Goal: Navigation & Orientation: Find specific page/section

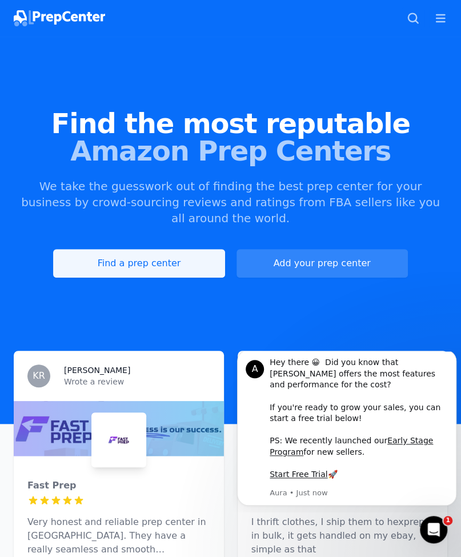
click at [164, 249] on link "Find a prep center" at bounding box center [139, 263] width 172 height 29
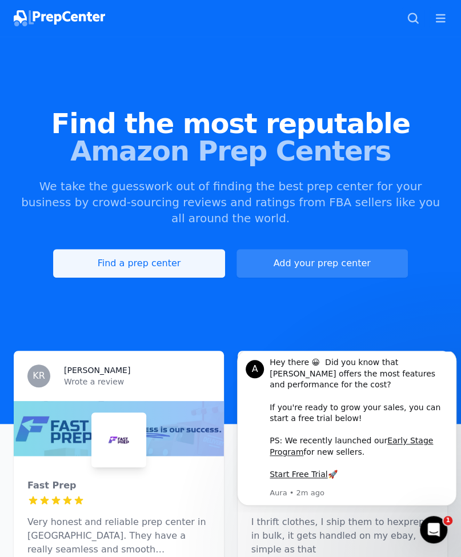
click at [202, 249] on link "Find a prep center" at bounding box center [139, 263] width 172 height 29
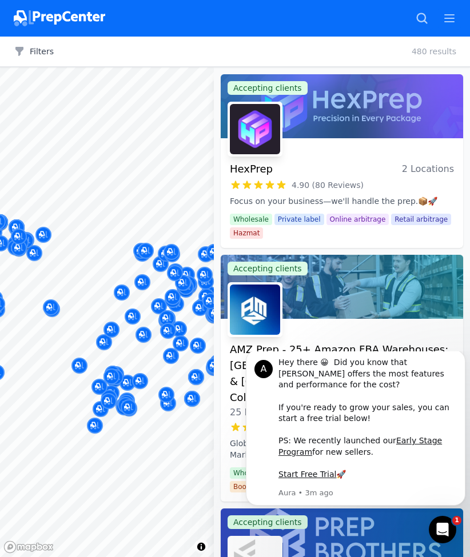
click at [65, 332] on div at bounding box center [110, 329] width 220 height 9
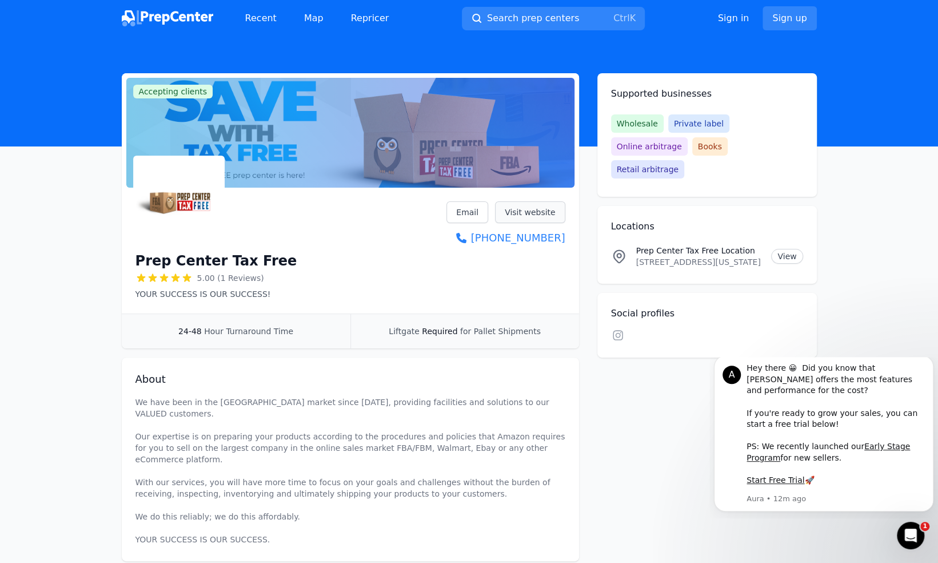
click at [547, 209] on link "Visit website" at bounding box center [530, 212] width 70 height 22
